Goal: Task Accomplishment & Management: Use online tool/utility

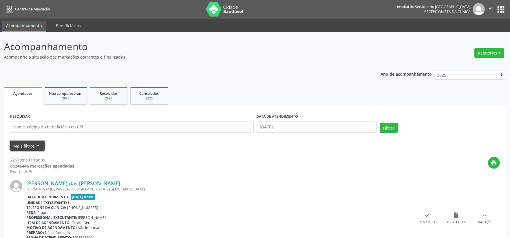
click at [30, 147] on button "Mais filtros keyboard_arrow_down" at bounding box center [27, 146] width 34 height 10
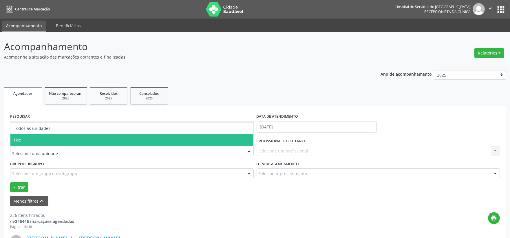
click at [77, 138] on span "Hse" at bounding box center [131, 140] width 243 height 12
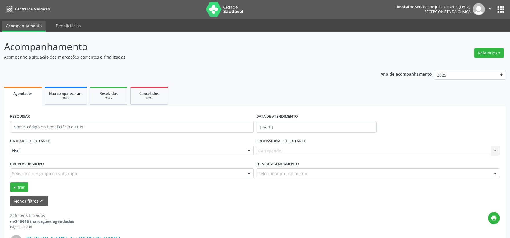
click at [276, 149] on div "Carregando... Nenhum resultado encontrado para: " " Não há nenhuma opção para s…" at bounding box center [379, 151] width 244 height 10
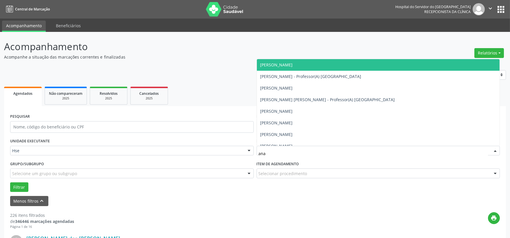
type input "[PERSON_NAME]"
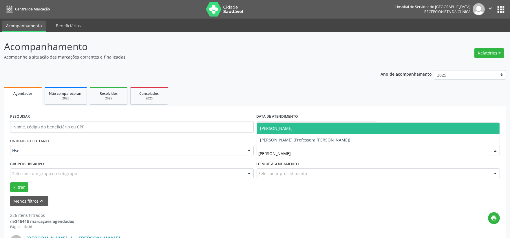
click at [293, 125] on span "[PERSON_NAME]" at bounding box center [277, 128] width 32 height 6
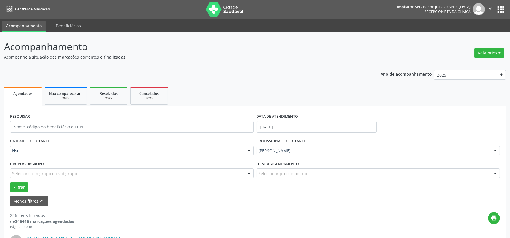
click at [307, 170] on div "Selecionar procedimento" at bounding box center [379, 173] width 244 height 10
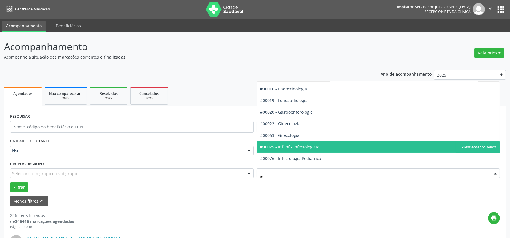
scroll to position [52, 0]
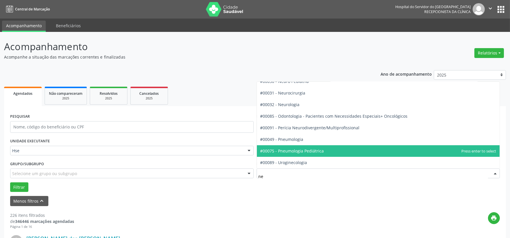
type input "nef"
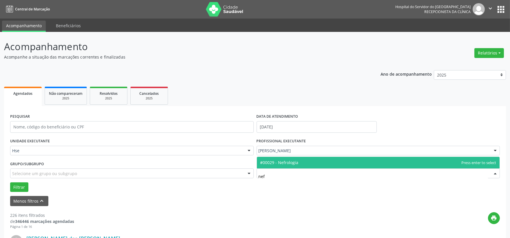
click at [292, 162] on span "#00029 - Nefrologia" at bounding box center [280, 163] width 38 height 6
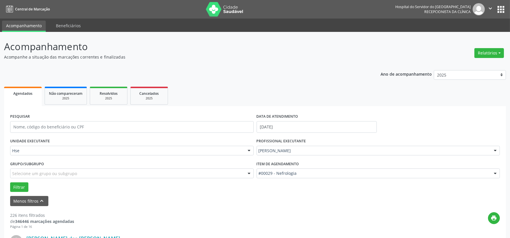
scroll to position [96, 0]
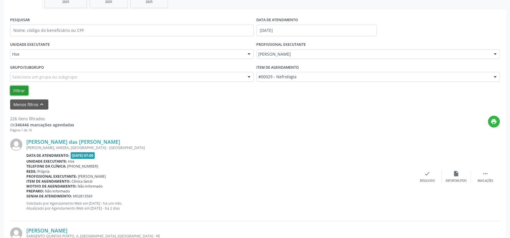
click at [15, 91] on button "Filtrar" at bounding box center [19, 91] width 18 height 10
click at [422, 178] on div "check Resolvido" at bounding box center [427, 176] width 29 height 12
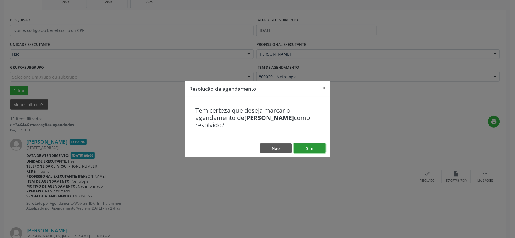
click at [311, 147] on button "Sim" at bounding box center [310, 148] width 32 height 10
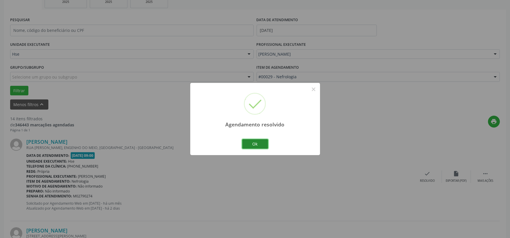
click at [250, 145] on button "Ok" at bounding box center [255, 144] width 26 height 10
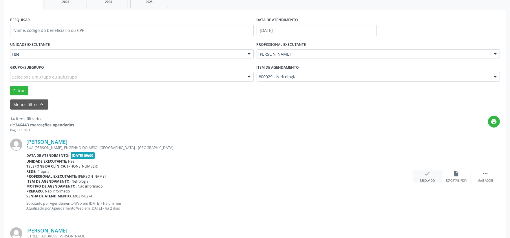
click at [422, 179] on div "Resolvido" at bounding box center [427, 181] width 15 height 4
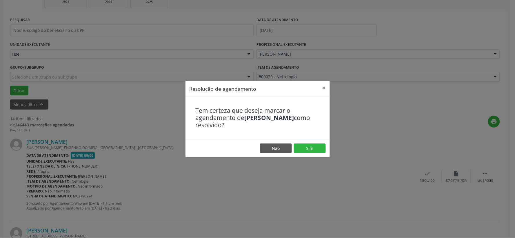
click at [308, 142] on footer "Não Sim" at bounding box center [257, 148] width 144 height 18
drag, startPoint x: 310, startPoint y: 145, endPoint x: 314, endPoint y: 145, distance: 4.4
click at [314, 145] on button "Sim" at bounding box center [310, 148] width 32 height 10
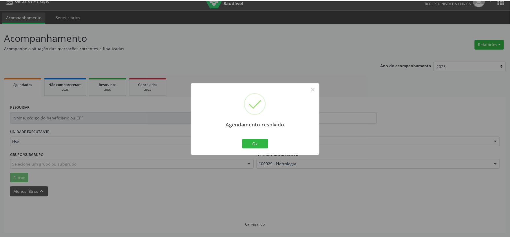
scroll to position [9, 0]
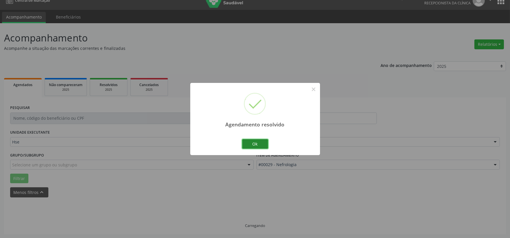
click at [253, 140] on button "Ok" at bounding box center [255, 144] width 26 height 10
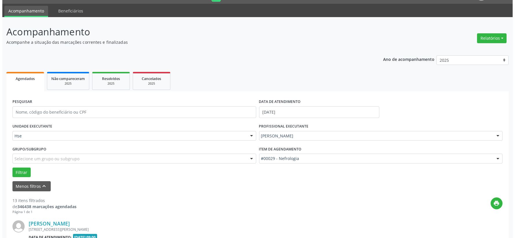
scroll to position [79, 0]
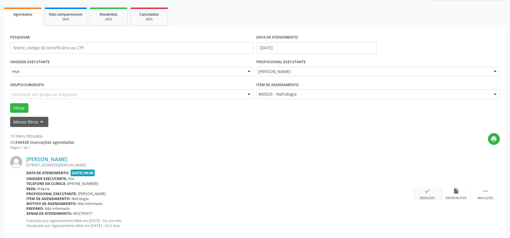
click at [428, 192] on icon "check" at bounding box center [428, 191] width 6 height 6
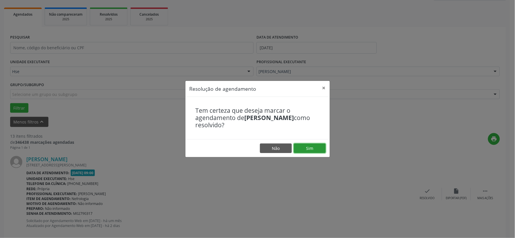
click at [315, 149] on button "Sim" at bounding box center [310, 148] width 32 height 10
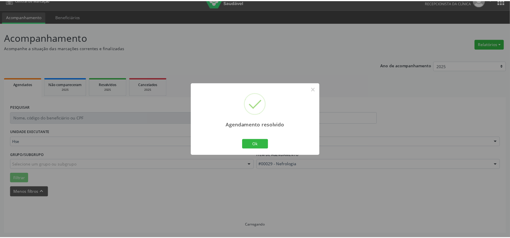
scroll to position [9, 0]
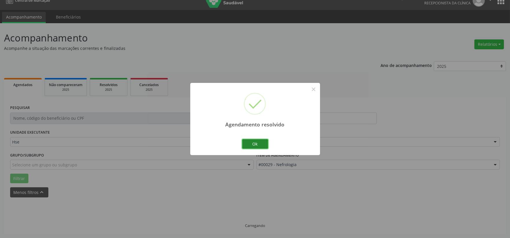
click at [264, 147] on button "Ok" at bounding box center [255, 144] width 26 height 10
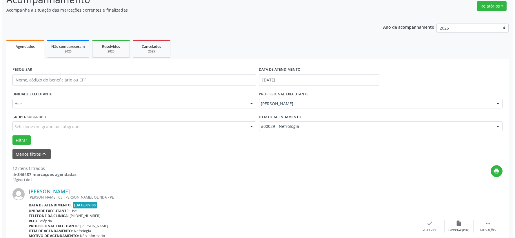
scroll to position [143, 0]
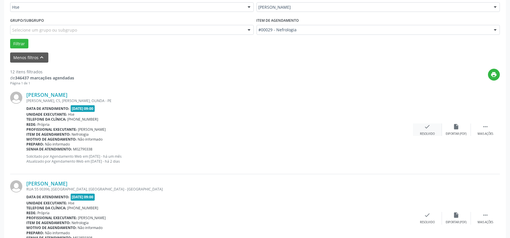
click at [428, 129] on icon "check" at bounding box center [428, 126] width 6 height 6
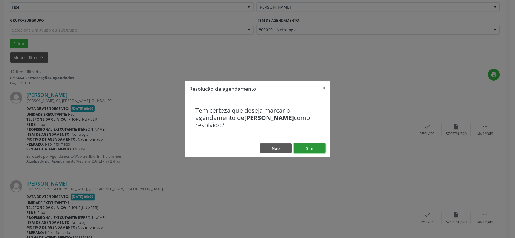
click at [314, 148] on button "Sim" at bounding box center [310, 148] width 32 height 10
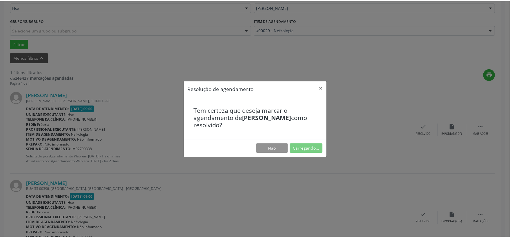
scroll to position [9, 0]
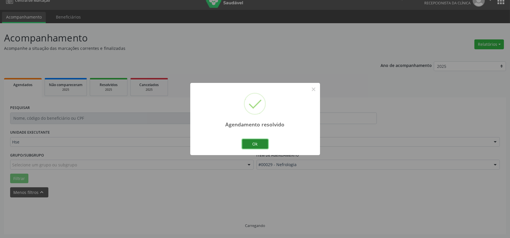
click at [253, 143] on button "Ok" at bounding box center [255, 144] width 26 height 10
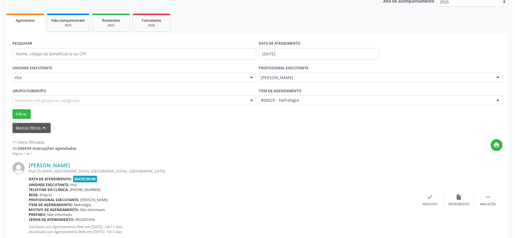
scroll to position [137, 0]
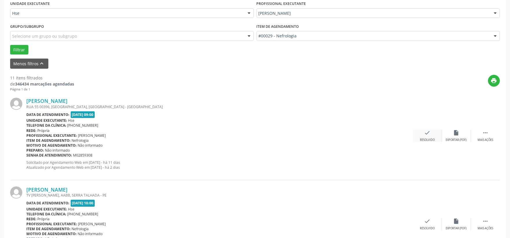
click at [429, 140] on div "Resolvido" at bounding box center [427, 140] width 15 height 4
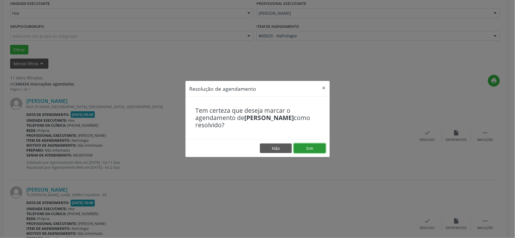
click at [305, 146] on button "Sim" at bounding box center [310, 148] width 32 height 10
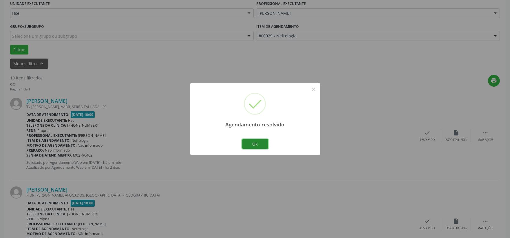
drag, startPoint x: 258, startPoint y: 143, endPoint x: 263, endPoint y: 145, distance: 5.4
click at [258, 144] on button "Ok" at bounding box center [255, 144] width 26 height 10
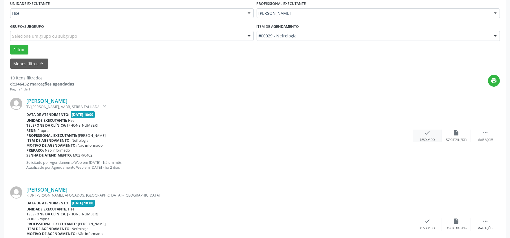
click at [428, 139] on div "check Resolvido" at bounding box center [427, 136] width 29 height 12
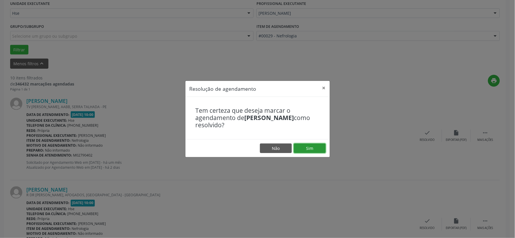
click at [314, 148] on button "Sim" at bounding box center [310, 148] width 32 height 10
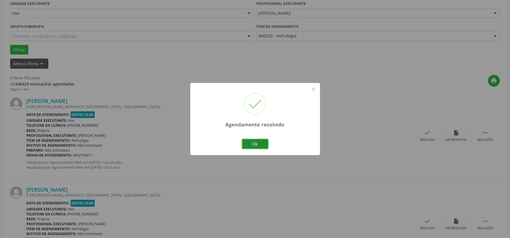
click at [256, 145] on button "Ok" at bounding box center [255, 144] width 26 height 10
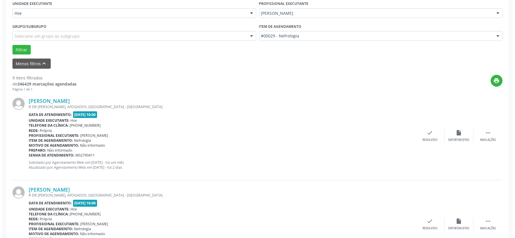
scroll to position [202, 0]
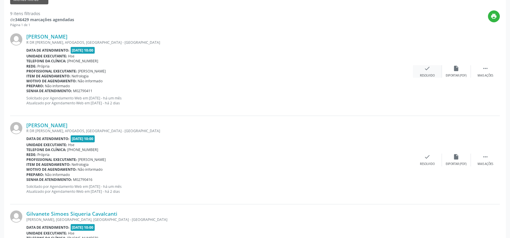
click at [423, 72] on div "check Resolvido" at bounding box center [427, 71] width 29 height 12
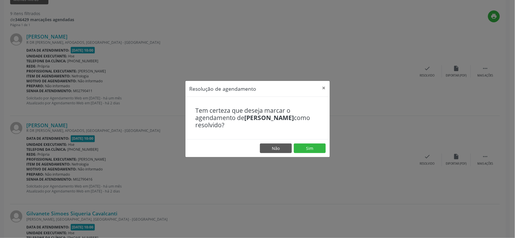
click at [308, 139] on footer "Não Sim" at bounding box center [257, 148] width 144 height 18
click at [309, 143] on button "Sim" at bounding box center [310, 148] width 32 height 10
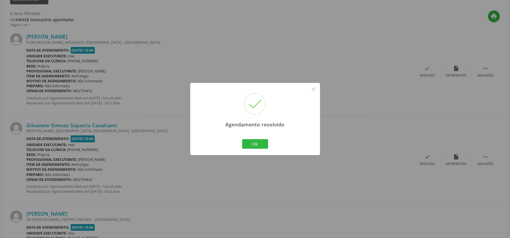
click at [268, 144] on div "Ok Cancel" at bounding box center [255, 144] width 29 height 12
click at [260, 146] on button "Ok" at bounding box center [255, 144] width 26 height 10
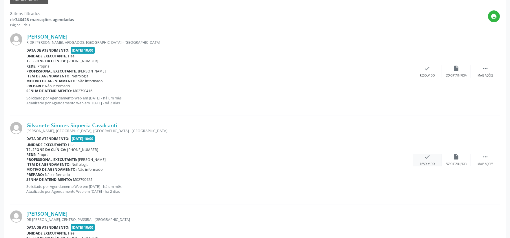
scroll to position [234, 0]
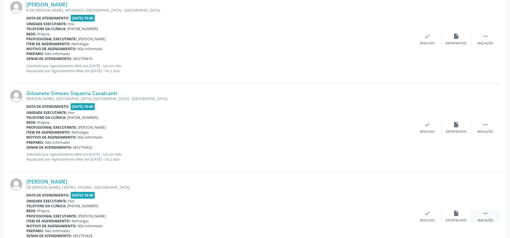
click at [483, 219] on div "Mais ações" at bounding box center [486, 220] width 16 height 4
click at [450, 217] on div "alarm_off Não compareceu" at bounding box center [456, 216] width 29 height 12
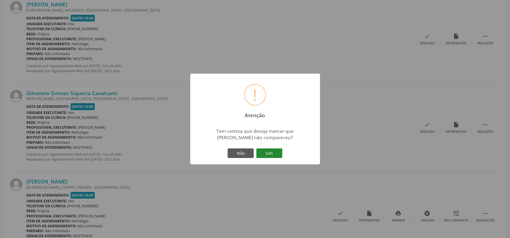
click at [268, 150] on button "Sim" at bounding box center [269, 153] width 26 height 10
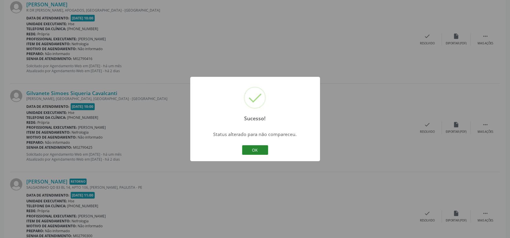
click at [264, 147] on button "OK" at bounding box center [255, 150] width 26 height 10
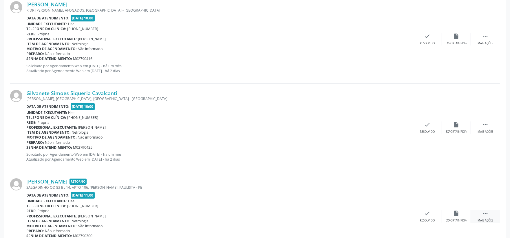
click at [494, 218] on div " Mais ações" at bounding box center [485, 216] width 29 height 12
click at [456, 215] on icon "alarm_off" at bounding box center [456, 213] width 6 height 6
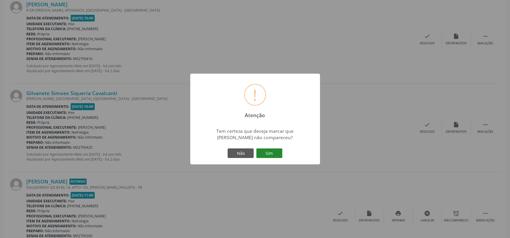
click at [268, 153] on button "Sim" at bounding box center [269, 153] width 26 height 10
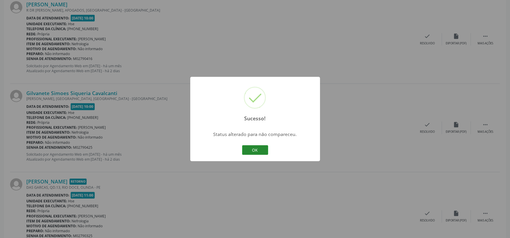
click at [259, 152] on button "OK" at bounding box center [255, 150] width 26 height 10
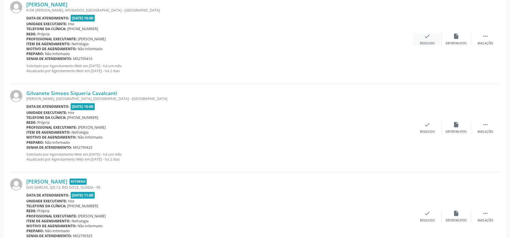
click at [425, 44] on div "Resolvido" at bounding box center [427, 43] width 15 height 4
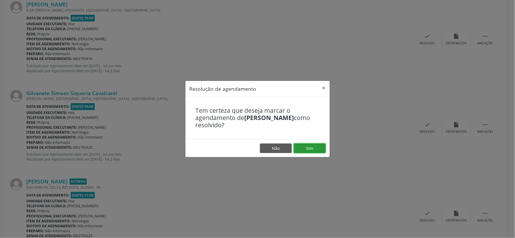
drag, startPoint x: 311, startPoint y: 148, endPoint x: 316, endPoint y: 141, distance: 8.6
click at [311, 148] on button "Sim" at bounding box center [310, 148] width 32 height 10
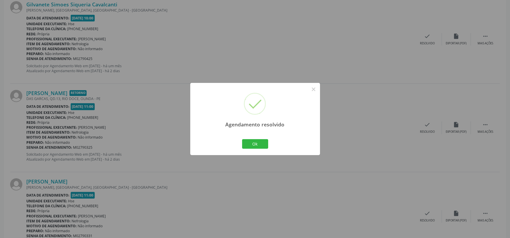
click at [242, 144] on div "Ok Cancel" at bounding box center [255, 144] width 29 height 12
click at [245, 144] on button "Ok" at bounding box center [255, 144] width 26 height 10
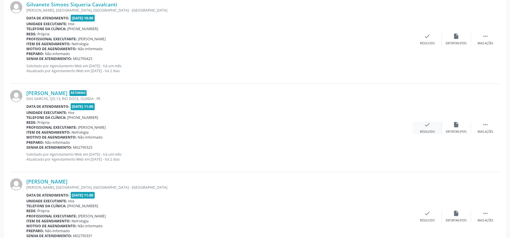
click at [429, 123] on icon "check" at bounding box center [428, 124] width 6 height 6
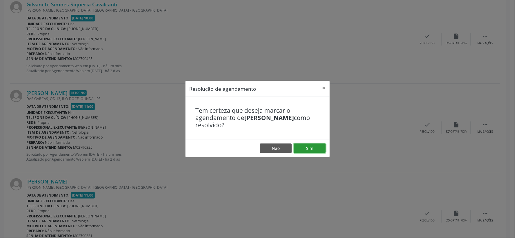
click at [303, 149] on button "Sim" at bounding box center [310, 148] width 32 height 10
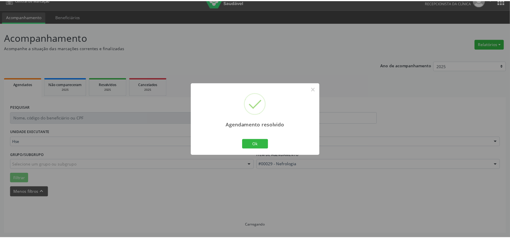
scroll to position [9, 0]
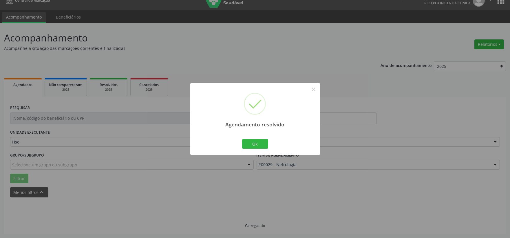
click at [272, 147] on div "Agendamento resolvido × Ok Cancel" at bounding box center [255, 119] width 130 height 72
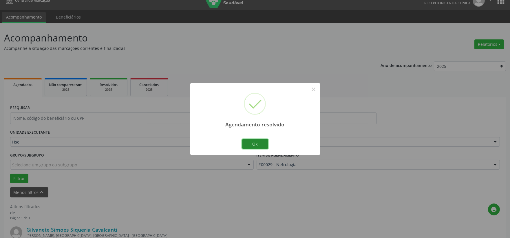
click at [267, 145] on button "Ok" at bounding box center [255, 144] width 26 height 10
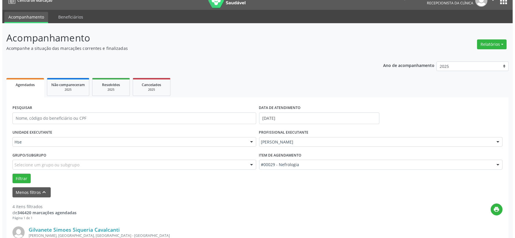
scroll to position [105, 0]
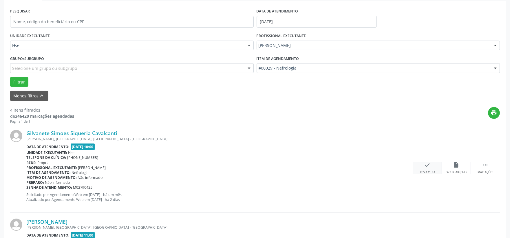
click at [423, 174] on div "Resolvido" at bounding box center [427, 172] width 15 height 4
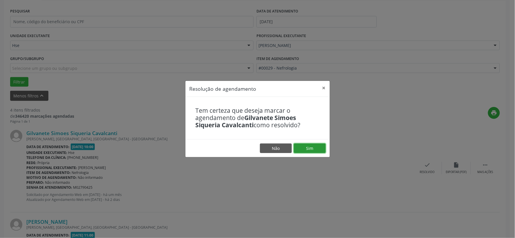
click at [303, 146] on button "Sim" at bounding box center [310, 148] width 32 height 10
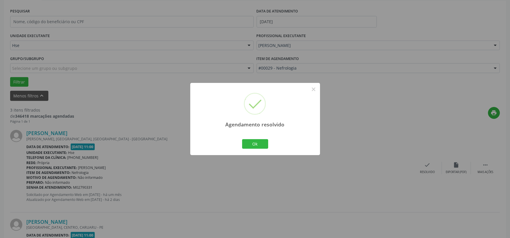
click at [251, 151] on div "Agendamento resolvido × Ok Cancel" at bounding box center [255, 119] width 130 height 72
click at [253, 145] on button "Ok" at bounding box center [255, 144] width 26 height 10
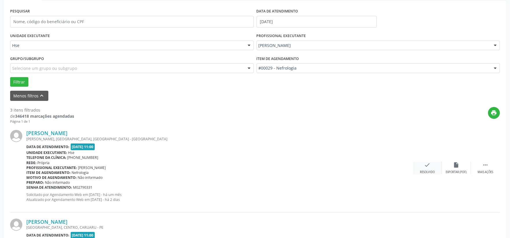
click at [427, 170] on div "Resolvido" at bounding box center [427, 172] width 15 height 4
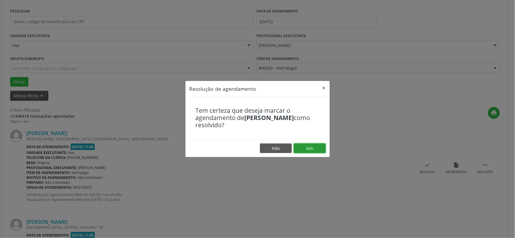
click at [311, 151] on button "Sim" at bounding box center [310, 148] width 32 height 10
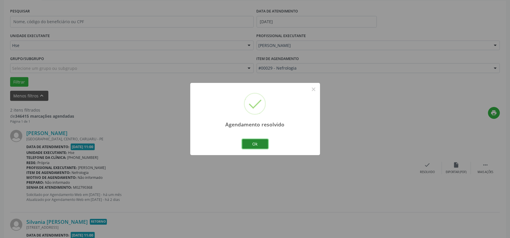
click at [260, 148] on button "Ok" at bounding box center [255, 144] width 26 height 10
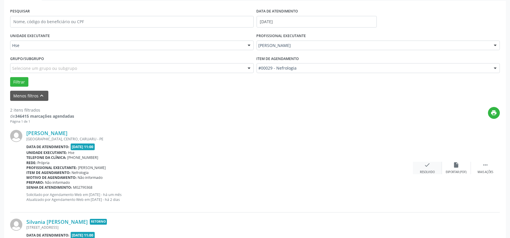
click at [430, 166] on icon "check" at bounding box center [428, 165] width 6 height 6
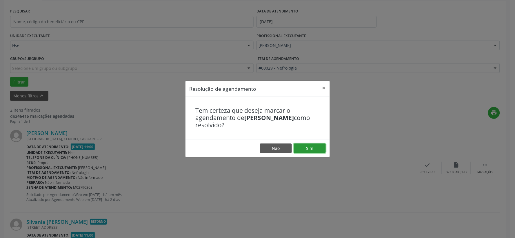
click at [316, 152] on button "Sim" at bounding box center [310, 148] width 32 height 10
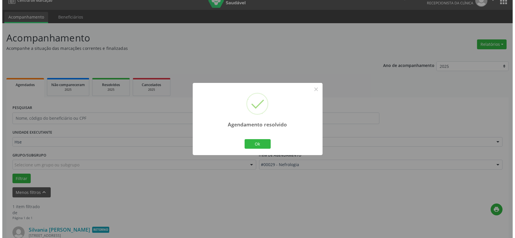
scroll to position [89, 0]
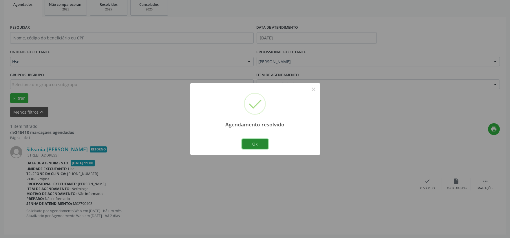
click at [253, 141] on button "Ok" at bounding box center [255, 144] width 26 height 10
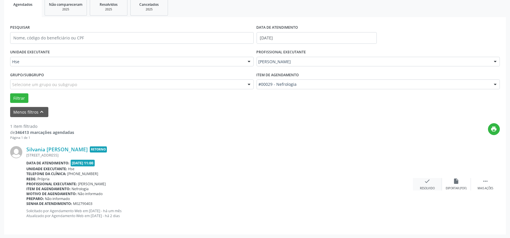
click at [424, 186] on div "check Resolvido" at bounding box center [427, 184] width 29 height 12
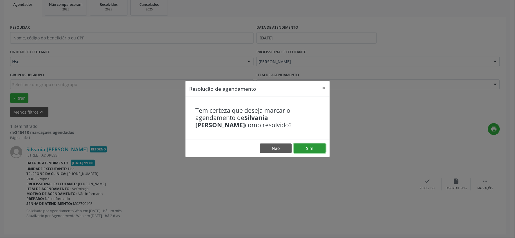
drag, startPoint x: 314, startPoint y: 147, endPoint x: 313, endPoint y: 152, distance: 5.0
click at [314, 151] on button "Sim" at bounding box center [310, 148] width 32 height 10
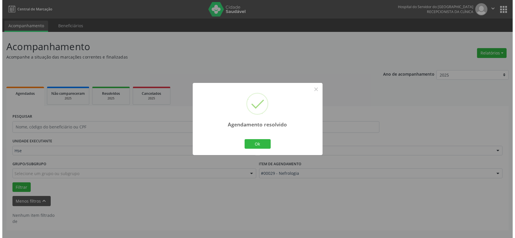
scroll to position [0, 0]
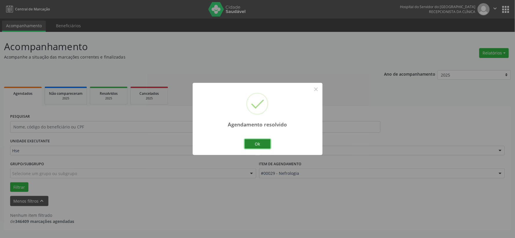
click at [258, 139] on button "Ok" at bounding box center [258, 144] width 26 height 10
